Goal: Transaction & Acquisition: Purchase product/service

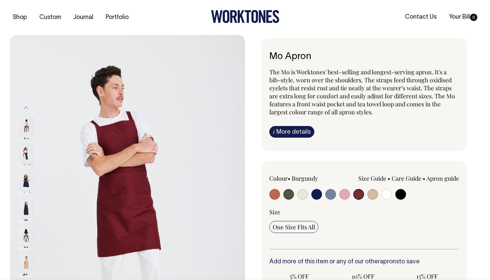
select select "Burgundy"
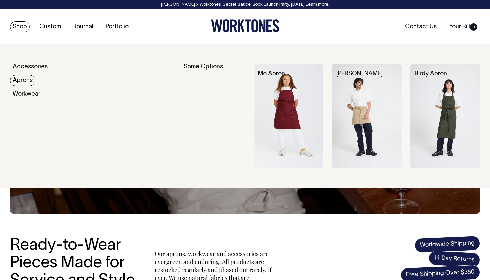
click at [24, 81] on link "Aprons" at bounding box center [22, 80] width 25 height 11
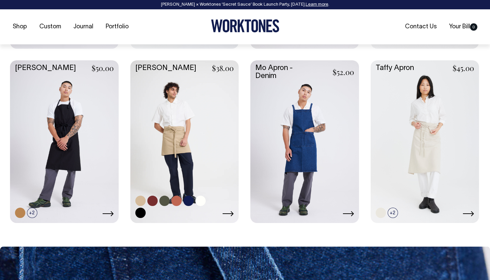
scroll to position [446, 0]
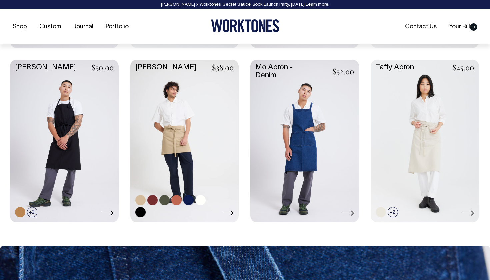
click at [185, 139] on link at bounding box center [184, 140] width 109 height 161
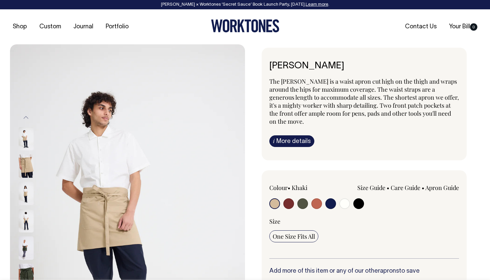
click at [289, 205] on input "radio" at bounding box center [288, 203] width 11 height 11
radio input "true"
select select "Burgundy"
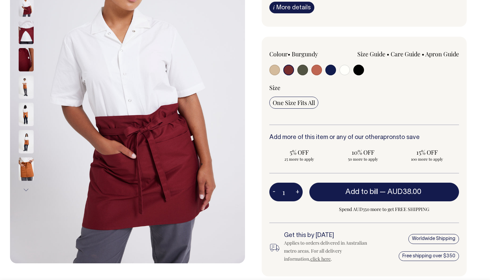
scroll to position [134, 0]
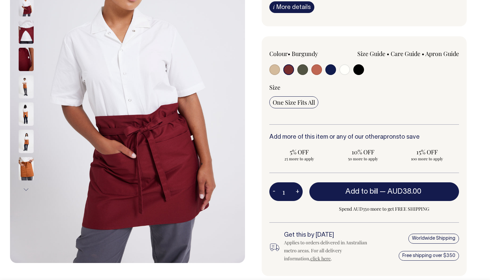
click at [24, 57] on img at bounding box center [26, 59] width 15 height 23
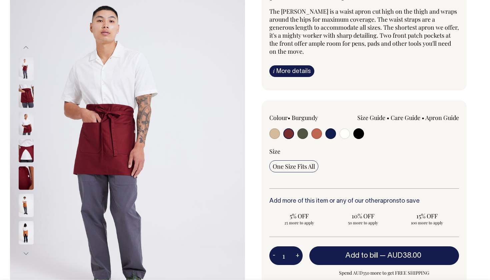
scroll to position [70, 0]
click at [26, 97] on img at bounding box center [26, 96] width 15 height 23
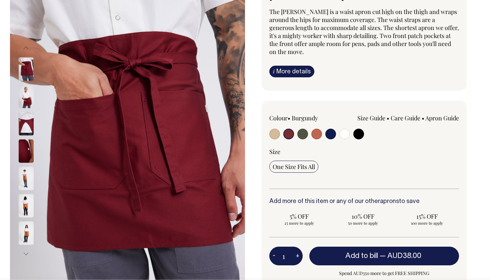
click at [24, 76] on img at bounding box center [26, 68] width 15 height 23
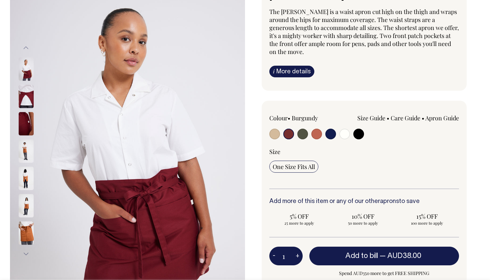
click at [318, 134] on input "radio" at bounding box center [316, 134] width 11 height 11
radio input "true"
select select "Rust"
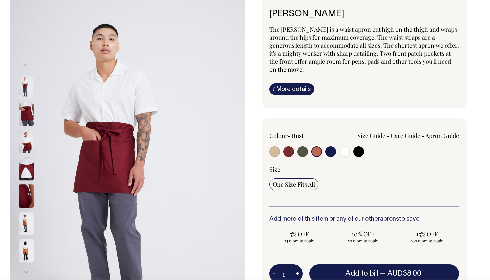
scroll to position [52, 0]
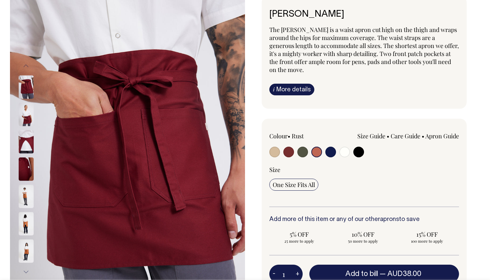
click at [359, 152] on input "radio" at bounding box center [358, 152] width 11 height 11
radio input "true"
select select "Black"
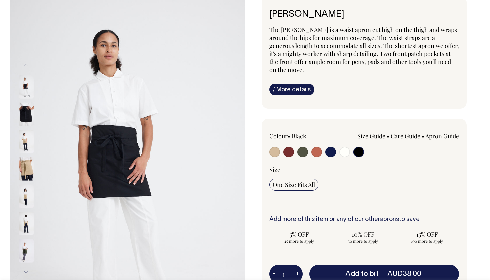
click at [291, 151] on input "radio" at bounding box center [288, 152] width 11 height 11
radio input "true"
select select "Burgundy"
